Goal: Navigation & Orientation: Find specific page/section

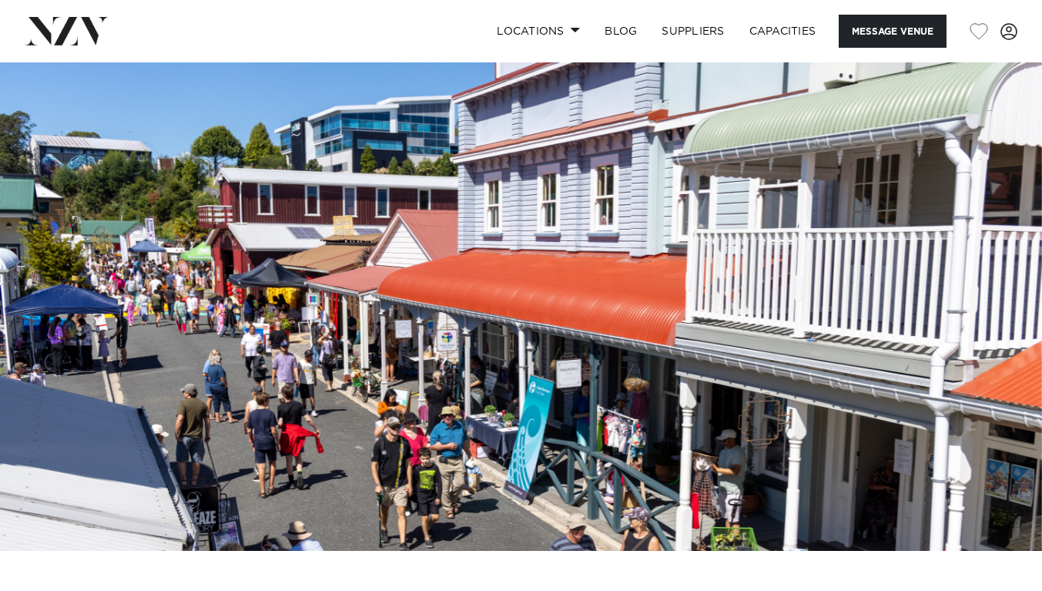
drag, startPoint x: 1053, startPoint y: 36, endPoint x: 1053, endPoint y: 21, distance: 15.4
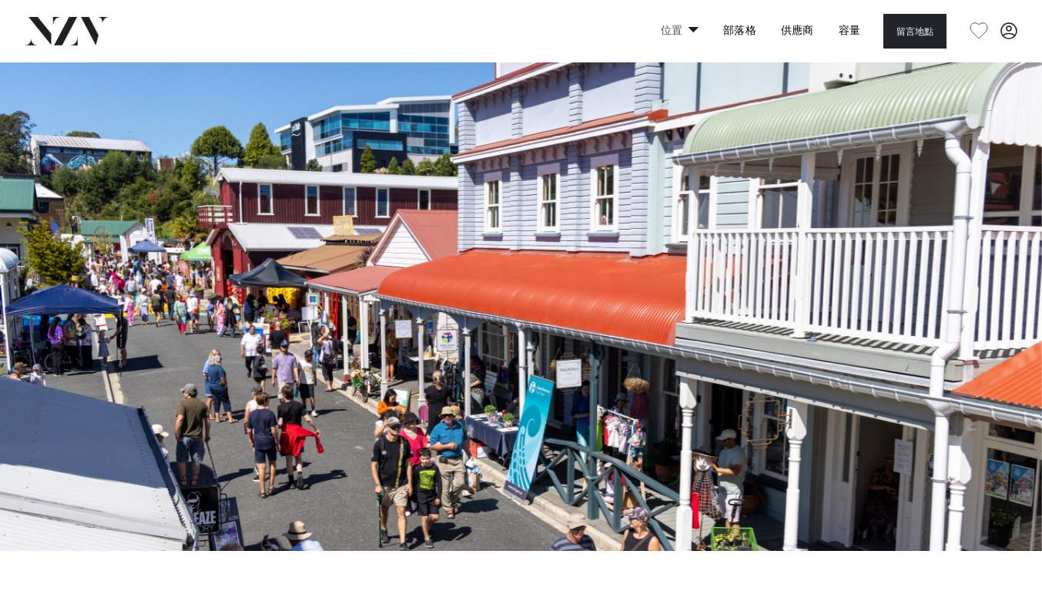
click at [676, 23] on link "位置" at bounding box center [680, 31] width 62 height 33
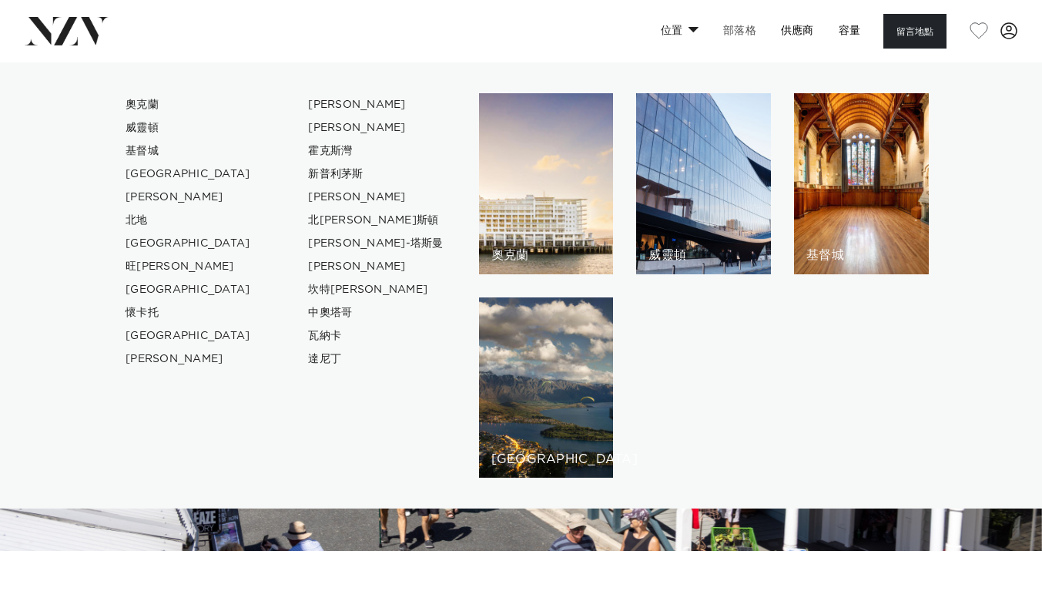
click at [745, 36] on font "部落格" at bounding box center [739, 30] width 33 height 11
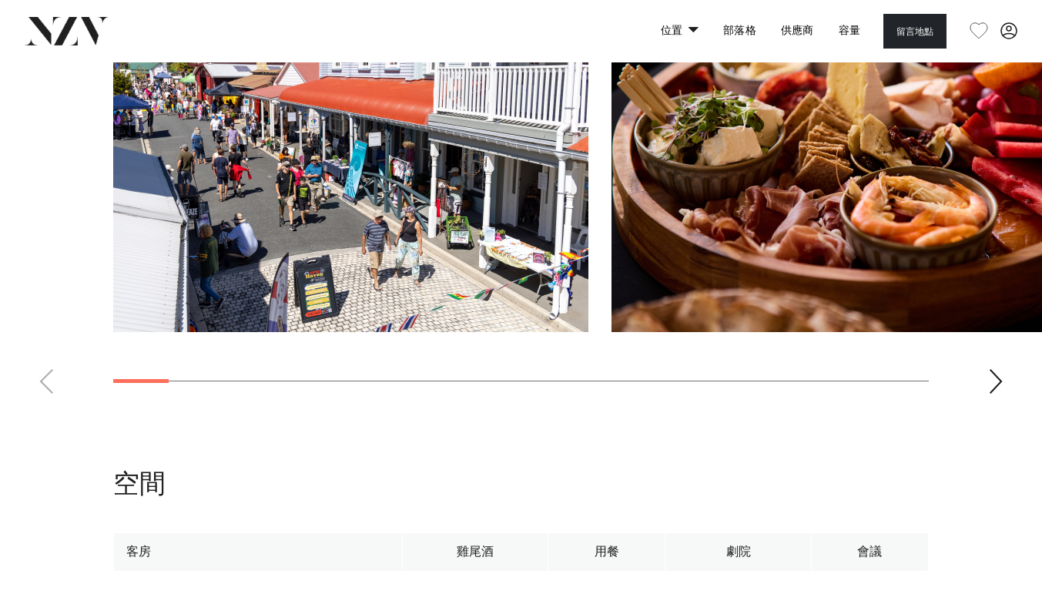
scroll to position [1555, 0]
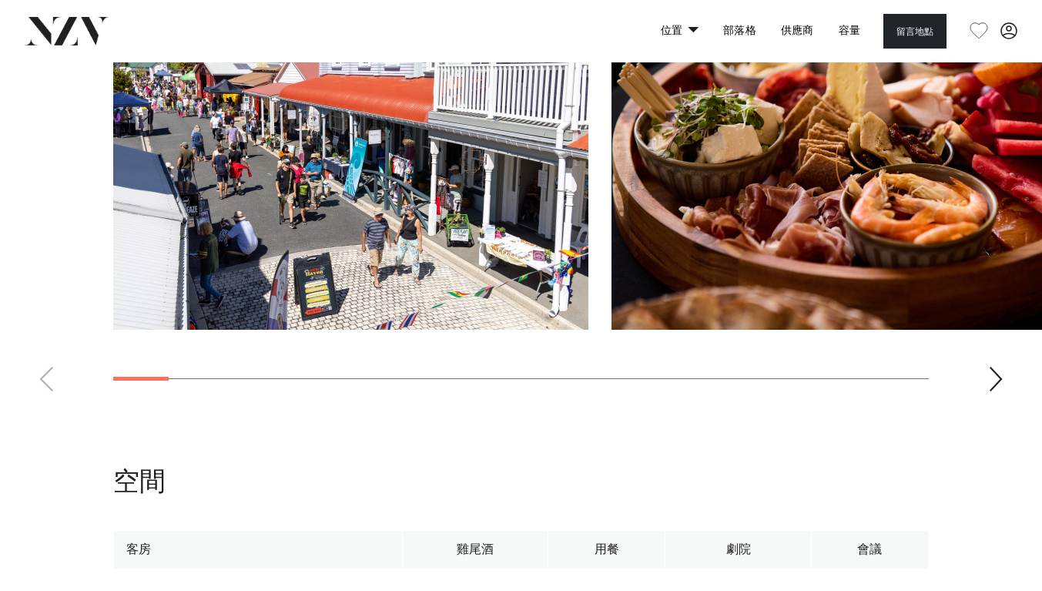
click at [998, 374] on div "下一張投影片" at bounding box center [995, 379] width 15 height 25
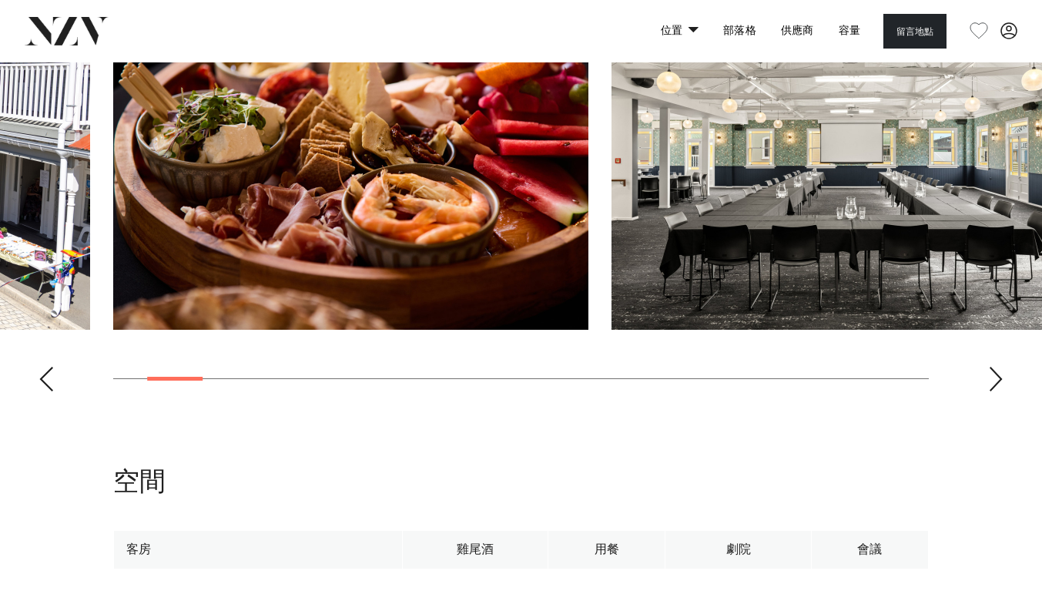
click at [1000, 375] on div "下一張投影片" at bounding box center [995, 379] width 15 height 25
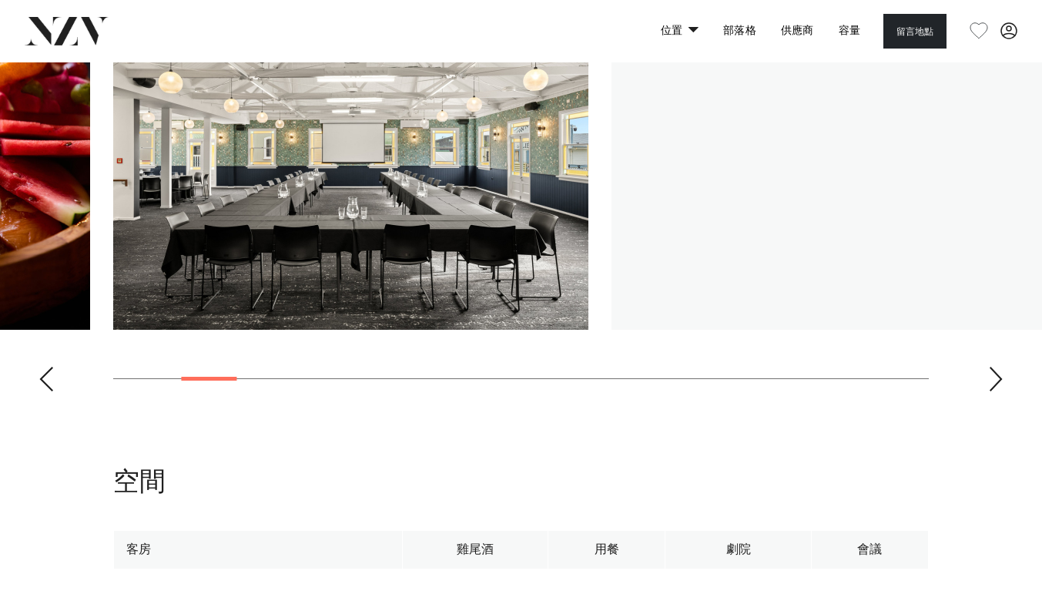
click at [1000, 376] on div "下一張投影片" at bounding box center [995, 379] width 15 height 25
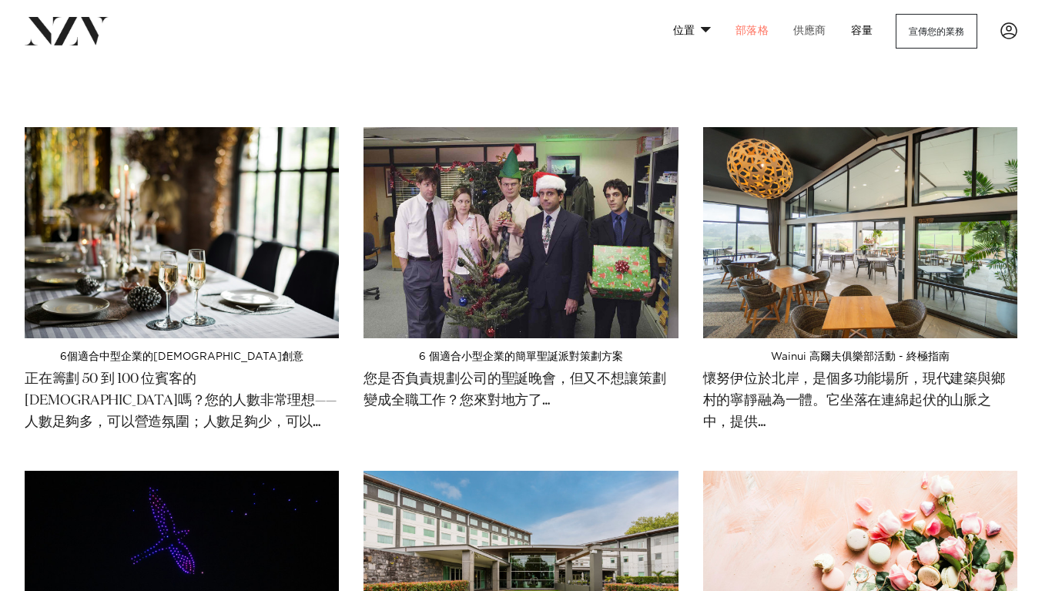
click at [790, 34] on link "供應商" at bounding box center [810, 31] width 58 height 33
